Goal: Task Accomplishment & Management: Manage account settings

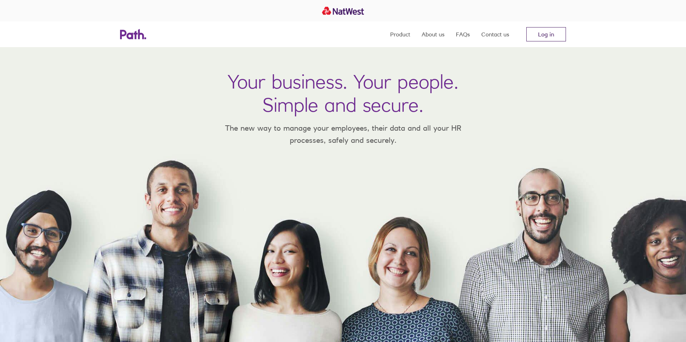
click at [554, 34] on link "Log in" at bounding box center [546, 34] width 40 height 14
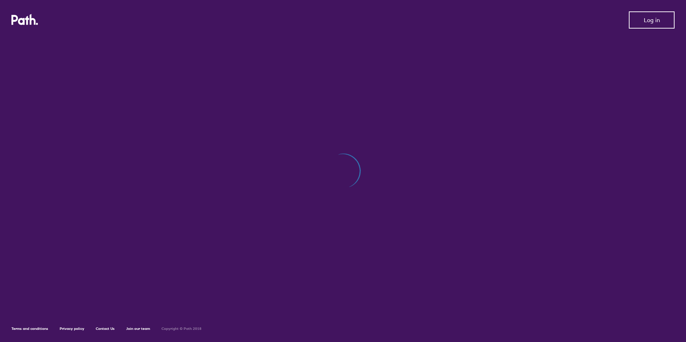
click at [652, 25] on button "Log in" at bounding box center [652, 19] width 46 height 17
click at [454, 134] on div at bounding box center [342, 174] width 663 height 277
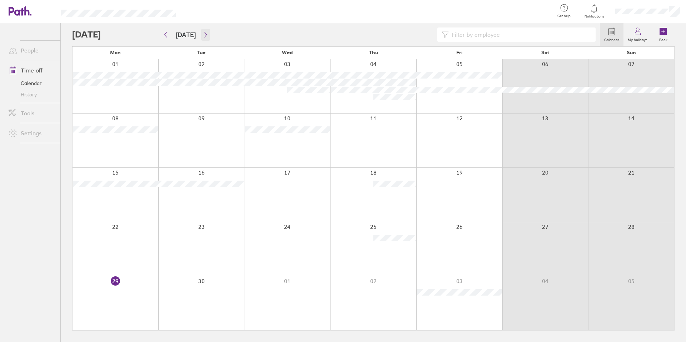
click at [203, 35] on icon "button" at bounding box center [205, 35] width 5 height 6
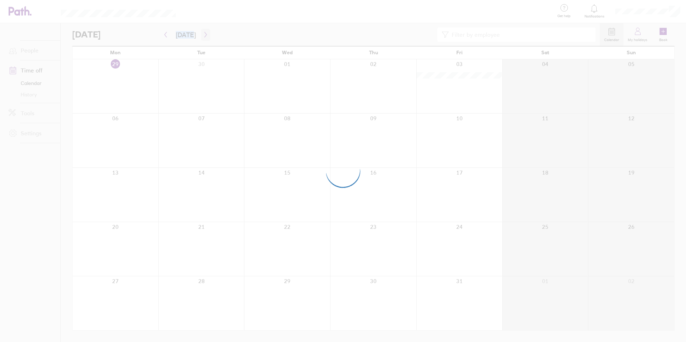
click at [203, 35] on div at bounding box center [343, 171] width 686 height 342
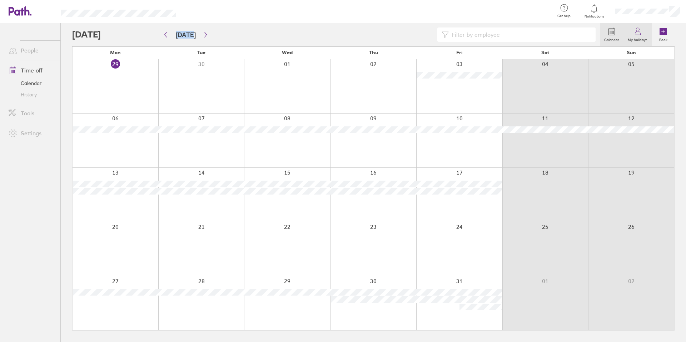
click at [643, 30] on link "My holidays" at bounding box center [637, 34] width 28 height 23
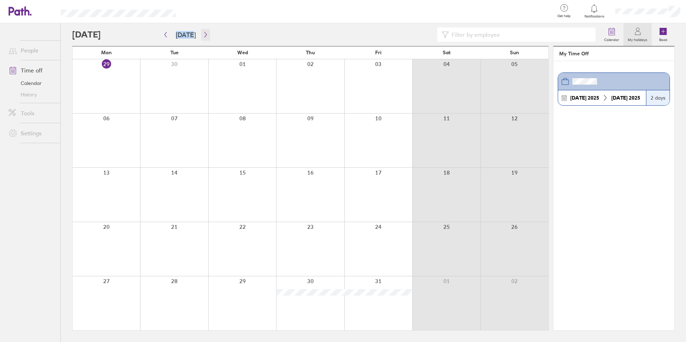
click at [203, 36] on icon "button" at bounding box center [205, 35] width 5 height 6
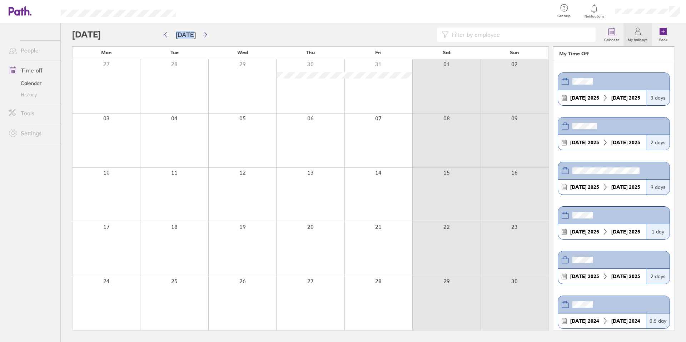
click at [606, 97] on icon at bounding box center [605, 97] width 3 height 5
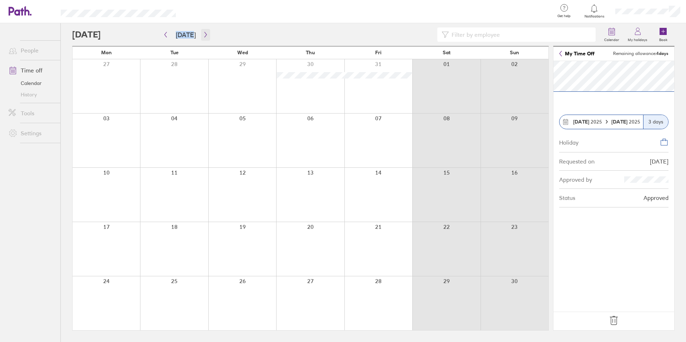
click at [205, 34] on icon "button" at bounding box center [205, 35] width 5 height 6
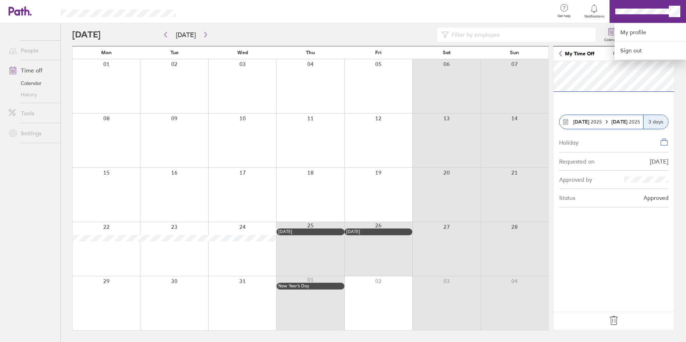
click at [538, 17] on div at bounding box center [368, 11] width 362 height 23
click at [592, 101] on div at bounding box center [343, 171] width 686 height 342
